Goal: Task Accomplishment & Management: Use online tool/utility

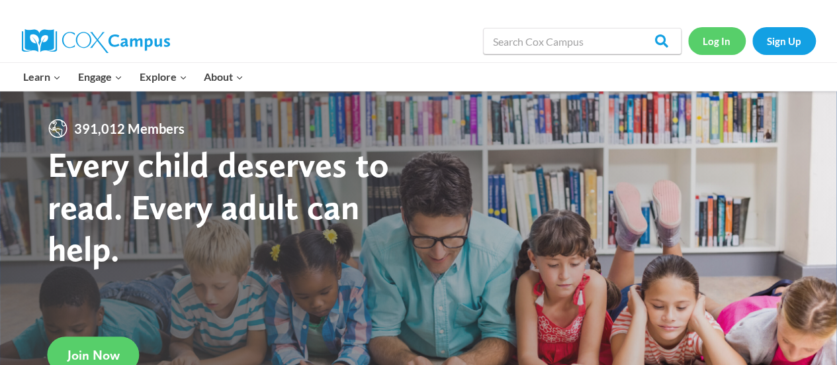
click at [709, 40] on link "Log In" at bounding box center [717, 40] width 58 height 27
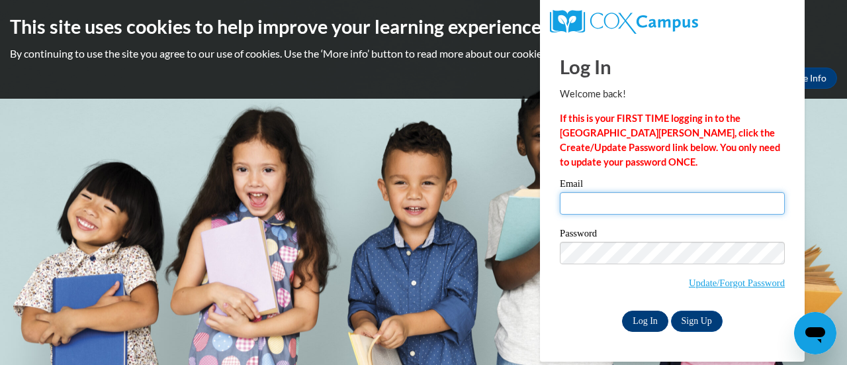
type input "[EMAIL_ADDRESS][DOMAIN_NAME]"
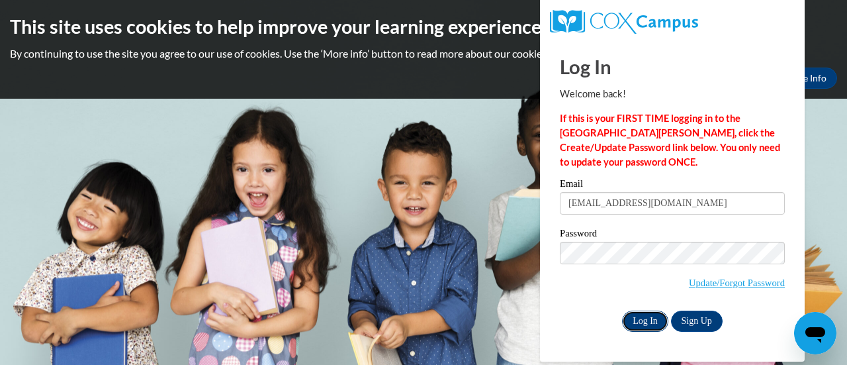
click at [639, 315] on input "Log In" at bounding box center [645, 320] width 46 height 21
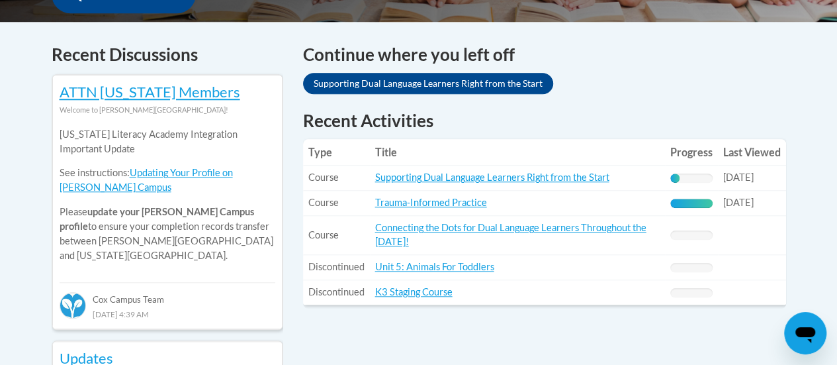
scroll to position [596, 0]
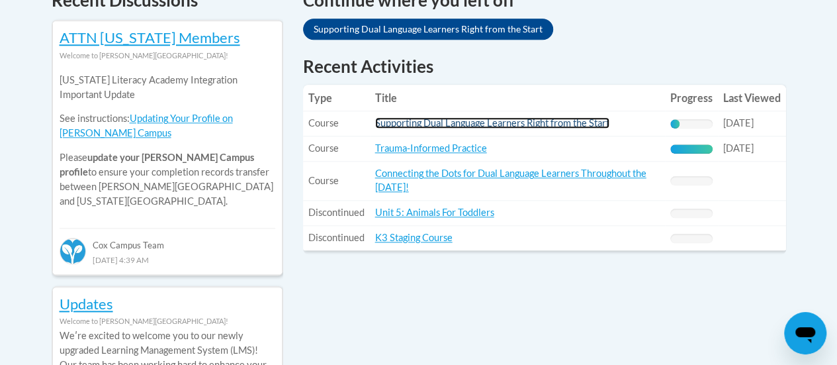
click at [537, 122] on link "Supporting Dual Language Learners Right from the Start" at bounding box center [492, 122] width 234 height 11
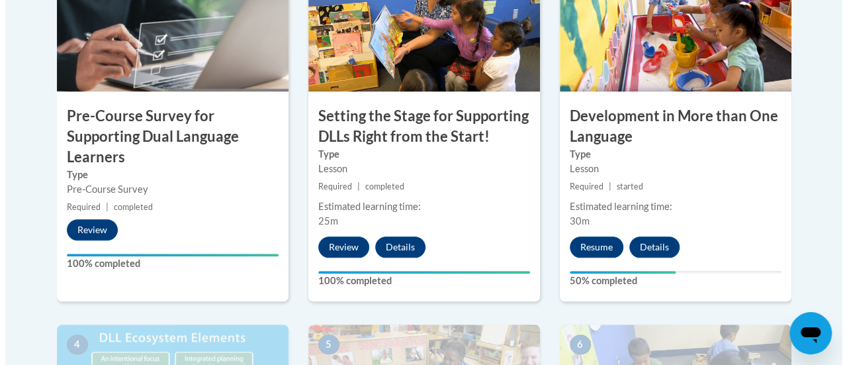
scroll to position [529, 0]
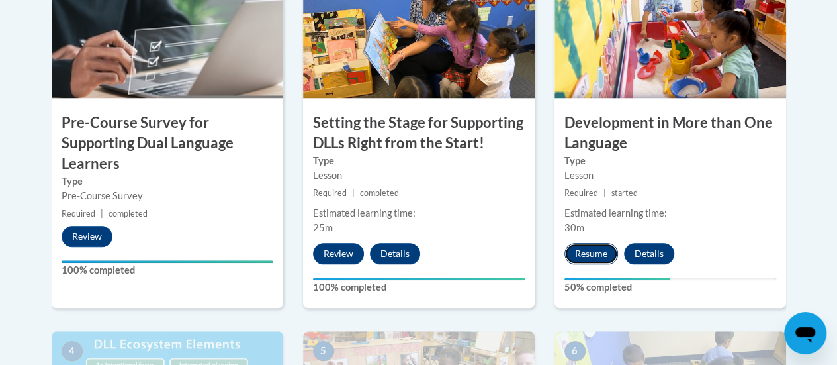
click at [592, 245] on button "Resume" at bounding box center [591, 253] width 54 height 21
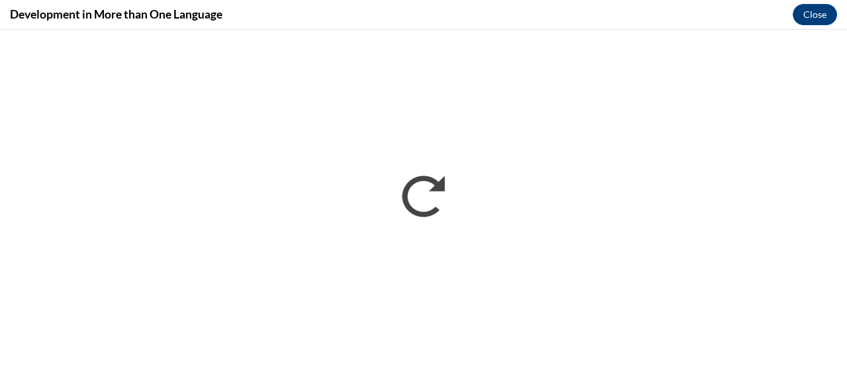
scroll to position [0, 0]
